Goal: Transaction & Acquisition: Purchase product/service

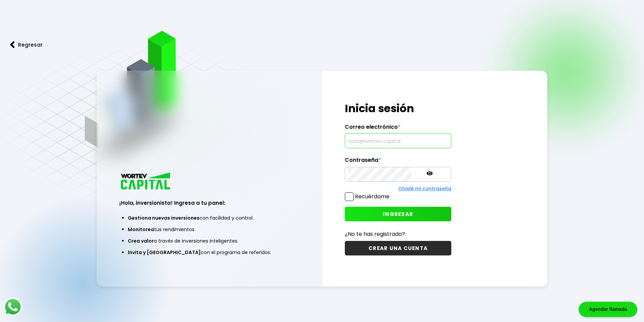
click at [360, 145] on input "text" at bounding box center [398, 141] width 100 height 14
type input "w"
type input "[EMAIL_ADDRESS][DOMAIN_NAME]"
click at [385, 216] on span "INGRESAR" at bounding box center [398, 214] width 30 height 7
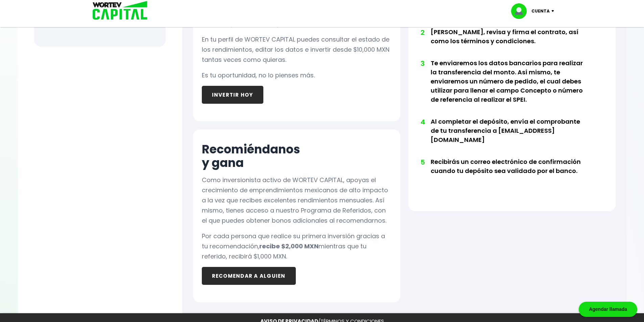
scroll to position [372, 0]
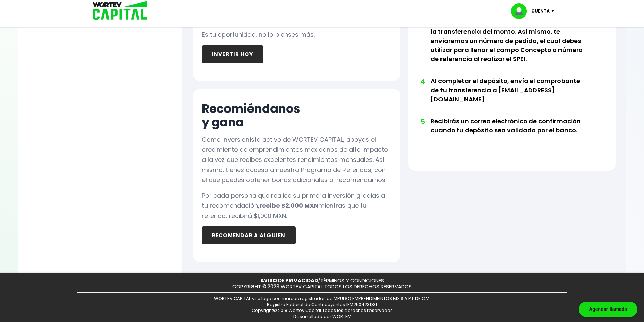
click at [253, 58] on button "INVERTIR HOY" at bounding box center [233, 54] width 62 height 18
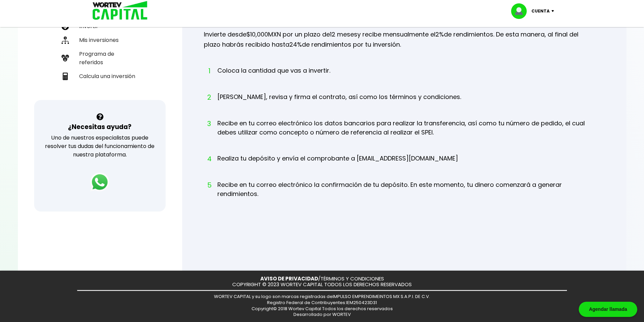
scroll to position [167, 0]
